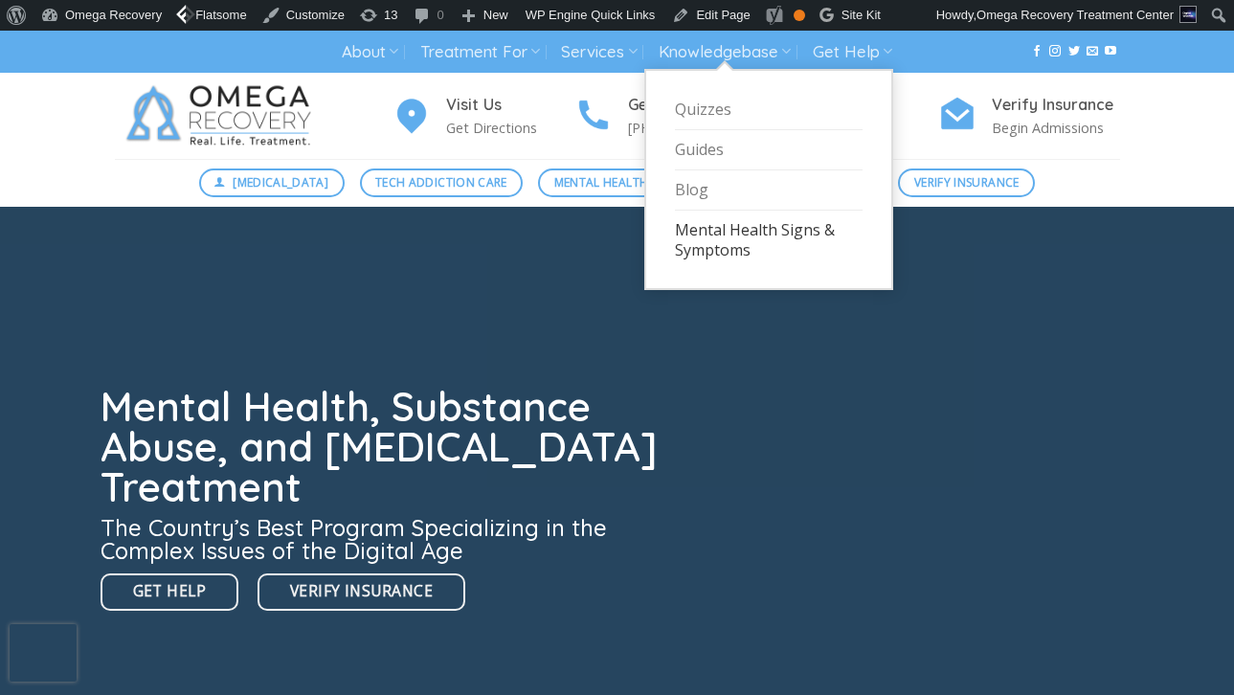
click at [715, 248] on link "Mental Health Signs & Symptoms" at bounding box center [769, 240] width 188 height 59
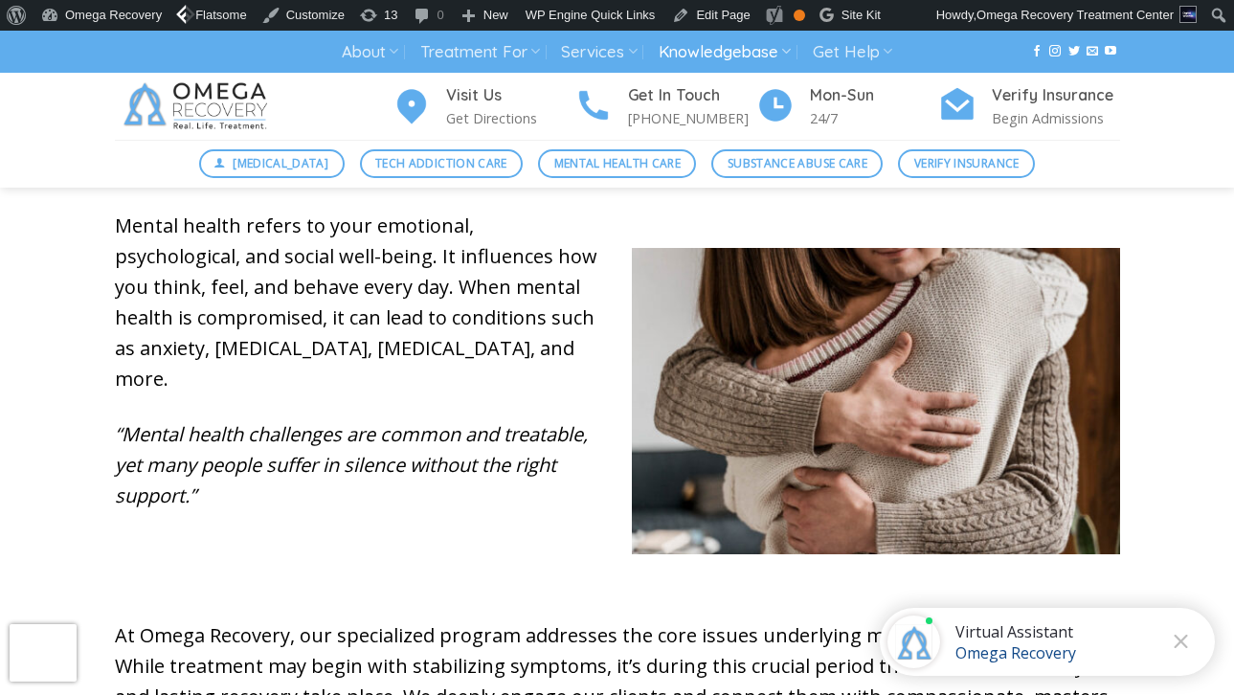
scroll to position [899, 0]
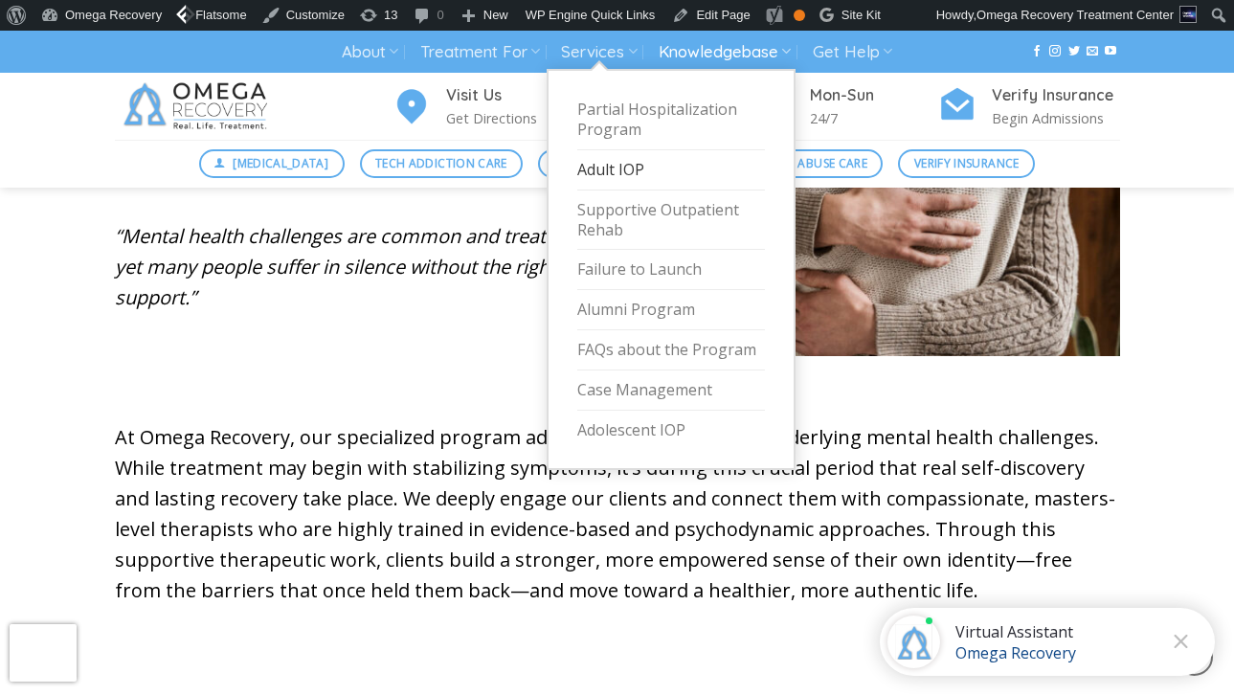
click at [641, 174] on link "Adult IOP" at bounding box center [671, 170] width 188 height 40
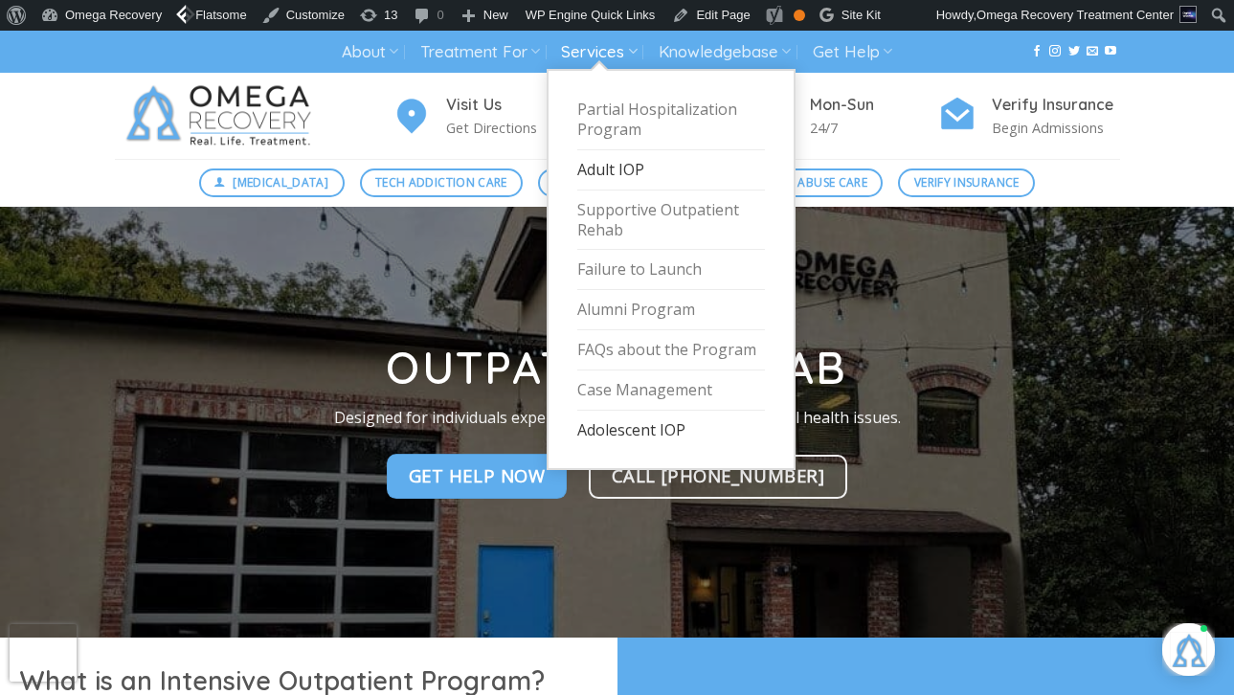
click at [632, 431] on link "Adolescent IOP" at bounding box center [671, 430] width 188 height 39
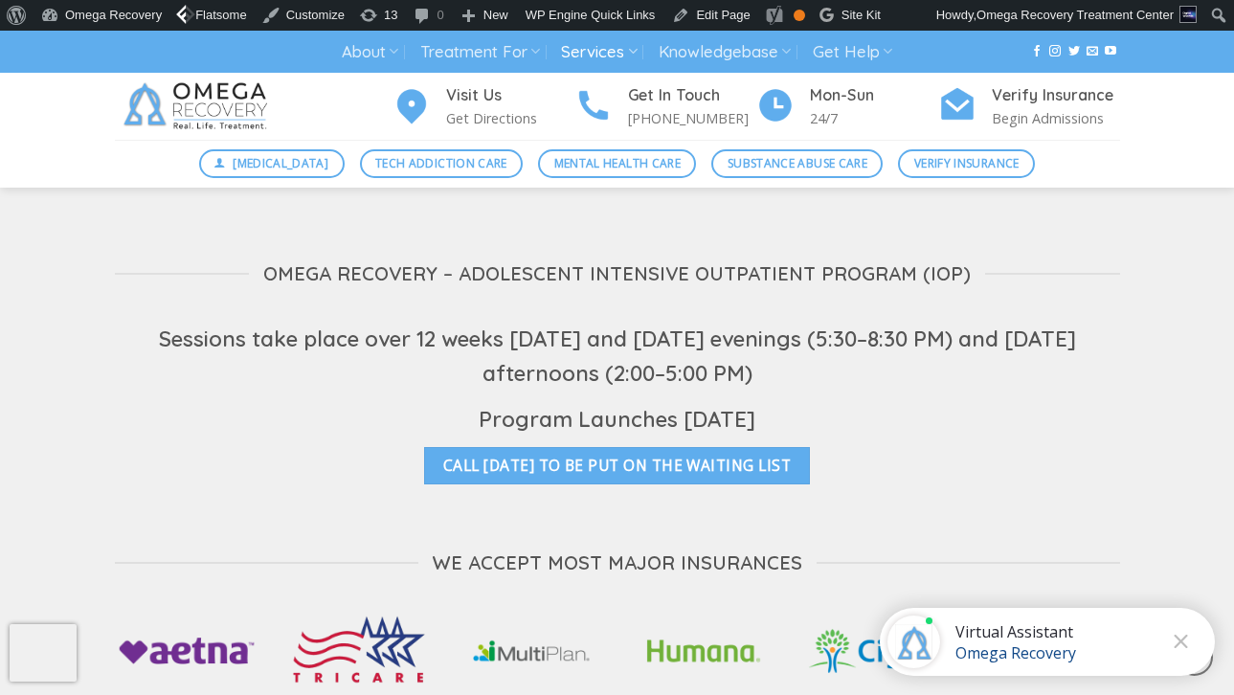
scroll to position [3395, 0]
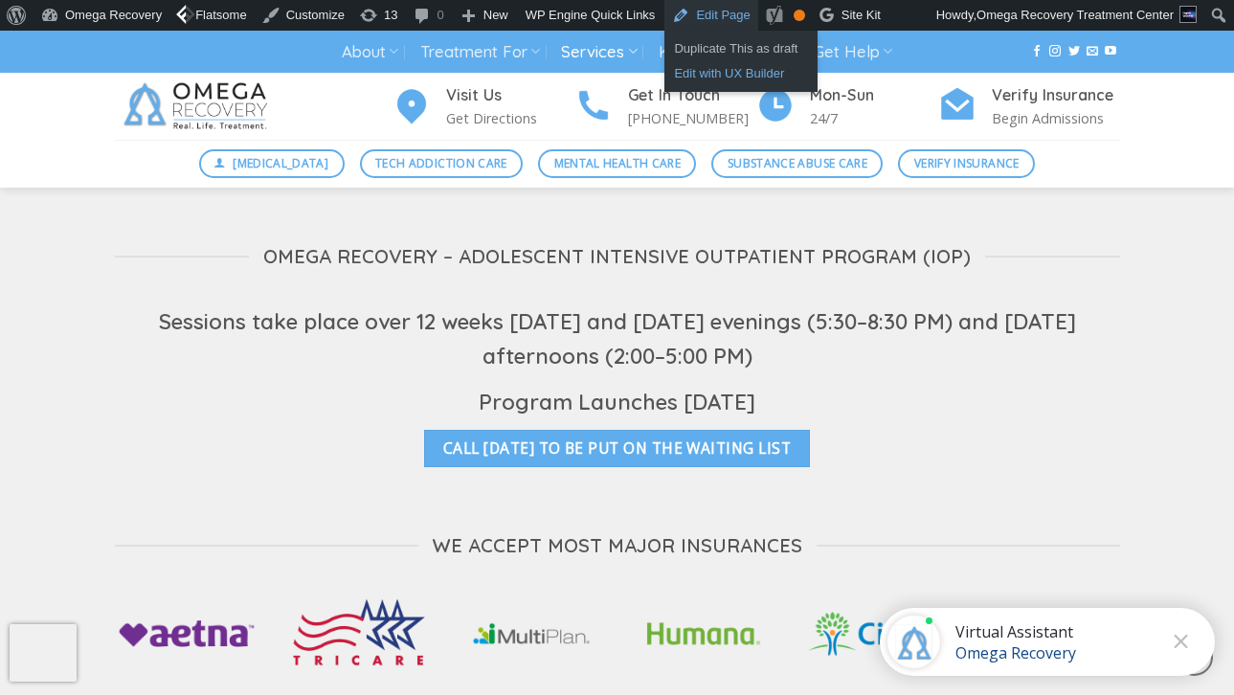
click at [738, 72] on link "Edit with UX Builder" at bounding box center [741, 73] width 153 height 25
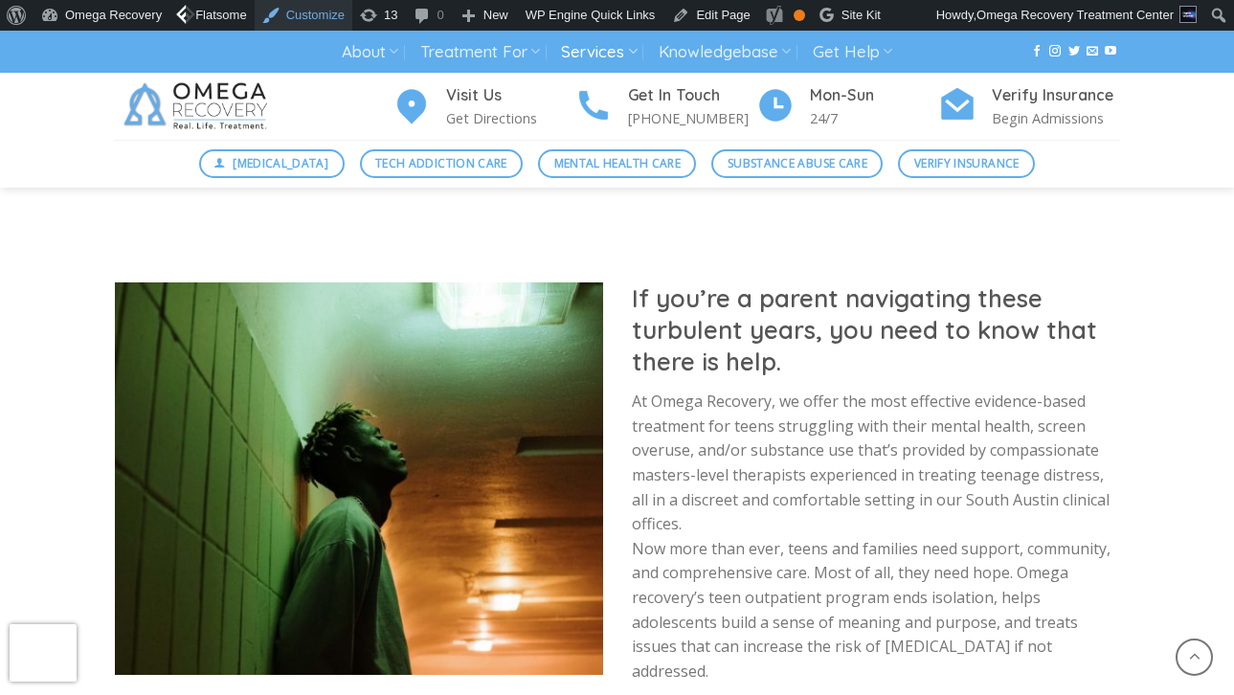
scroll to position [2135, 0]
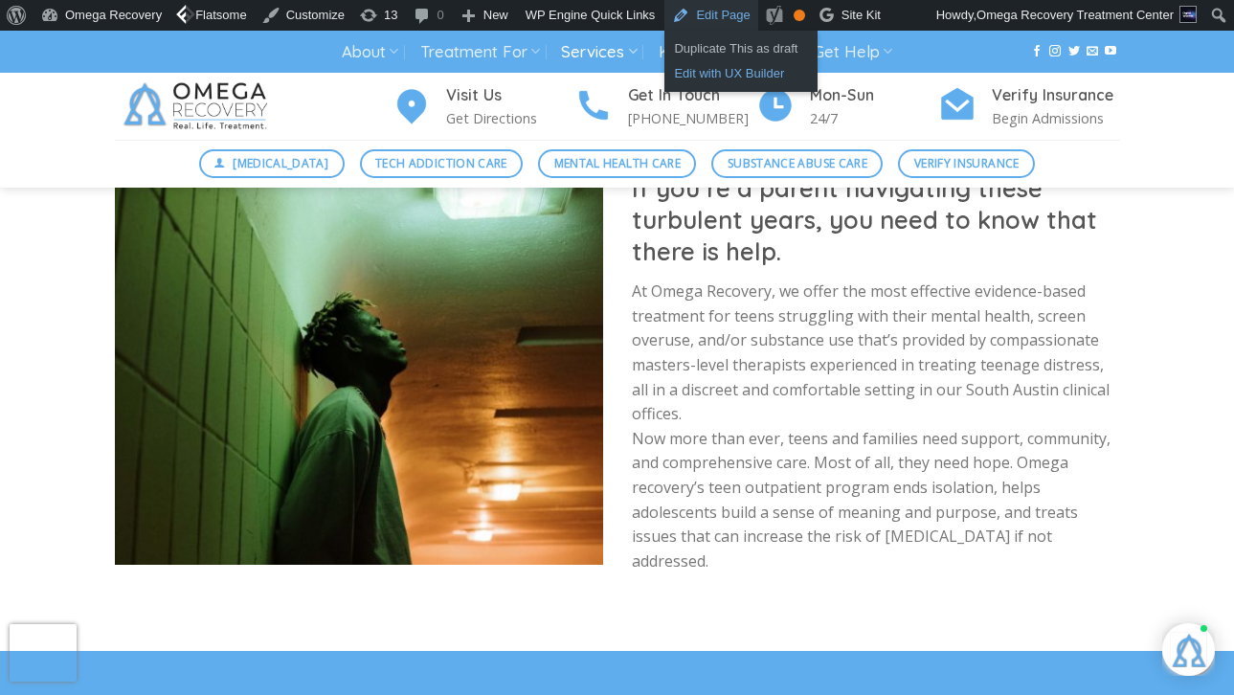
click at [733, 75] on link "Edit with UX Builder" at bounding box center [741, 73] width 153 height 25
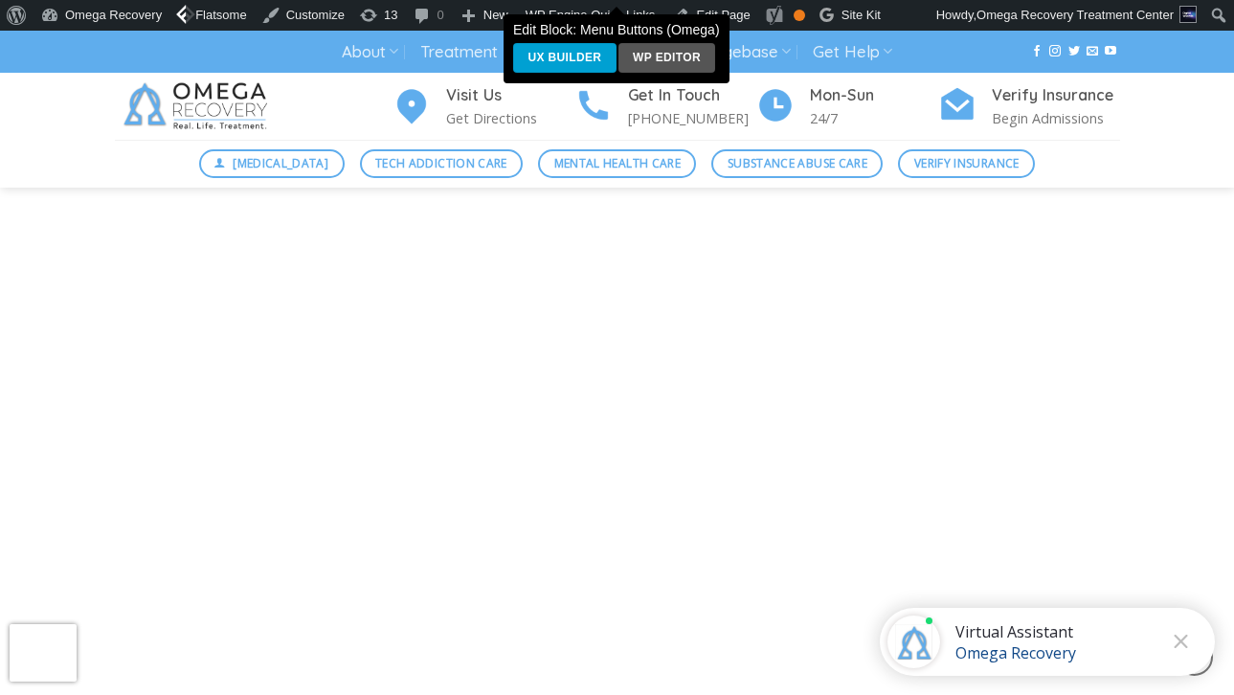
scroll to position [1606, 0]
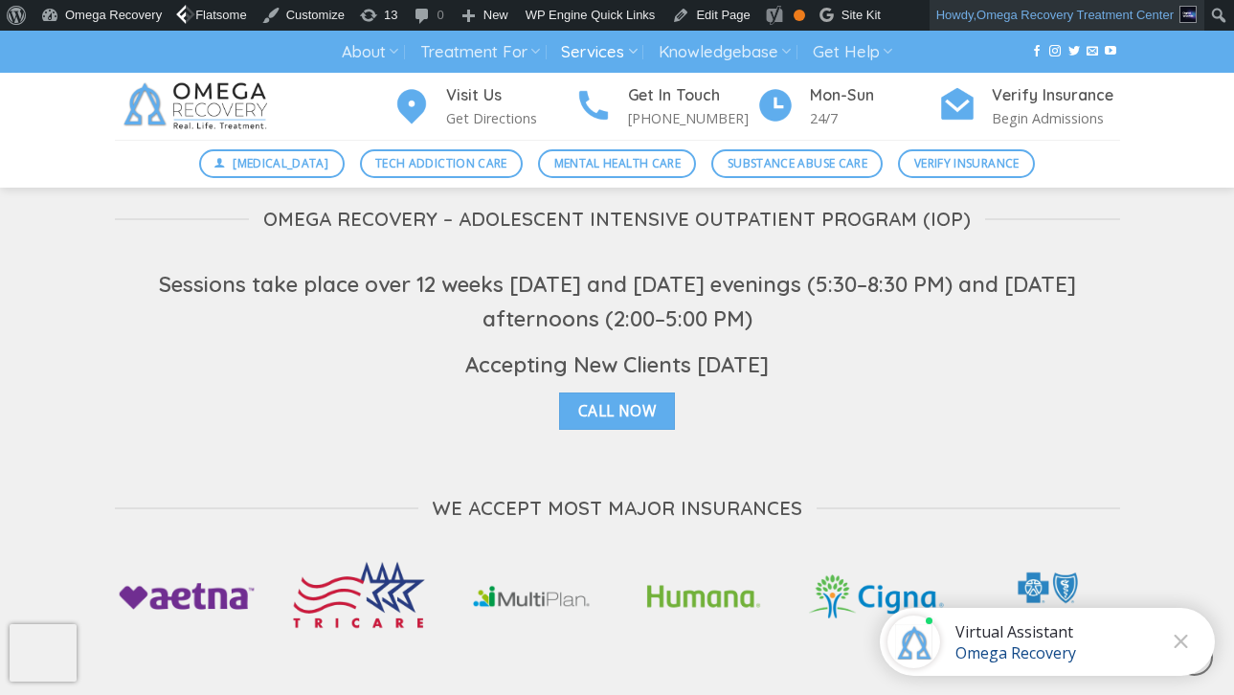
scroll to position [3435, 0]
